Goal: Check status: Check status

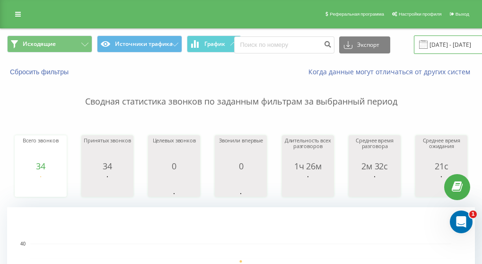
click at [442, 49] on input "[DATE] - [DATE]" at bounding box center [471, 44] width 114 height 18
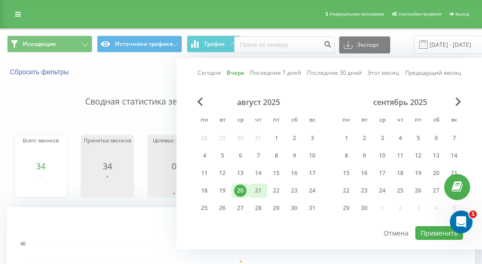
click at [258, 190] on div "21" at bounding box center [258, 190] width 12 height 12
click at [431, 234] on button "Применить" at bounding box center [439, 233] width 48 height 14
type input "[DATE] - [DATE]"
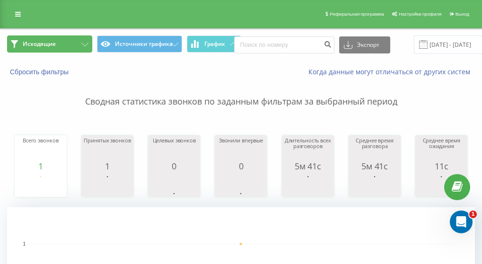
click at [57, 46] on button "Исходящие" at bounding box center [49, 43] width 85 height 17
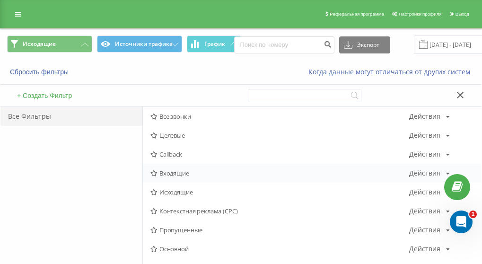
click at [177, 176] on span "Входящие" at bounding box center [279, 173] width 259 height 7
